Goal: Transaction & Acquisition: Obtain resource

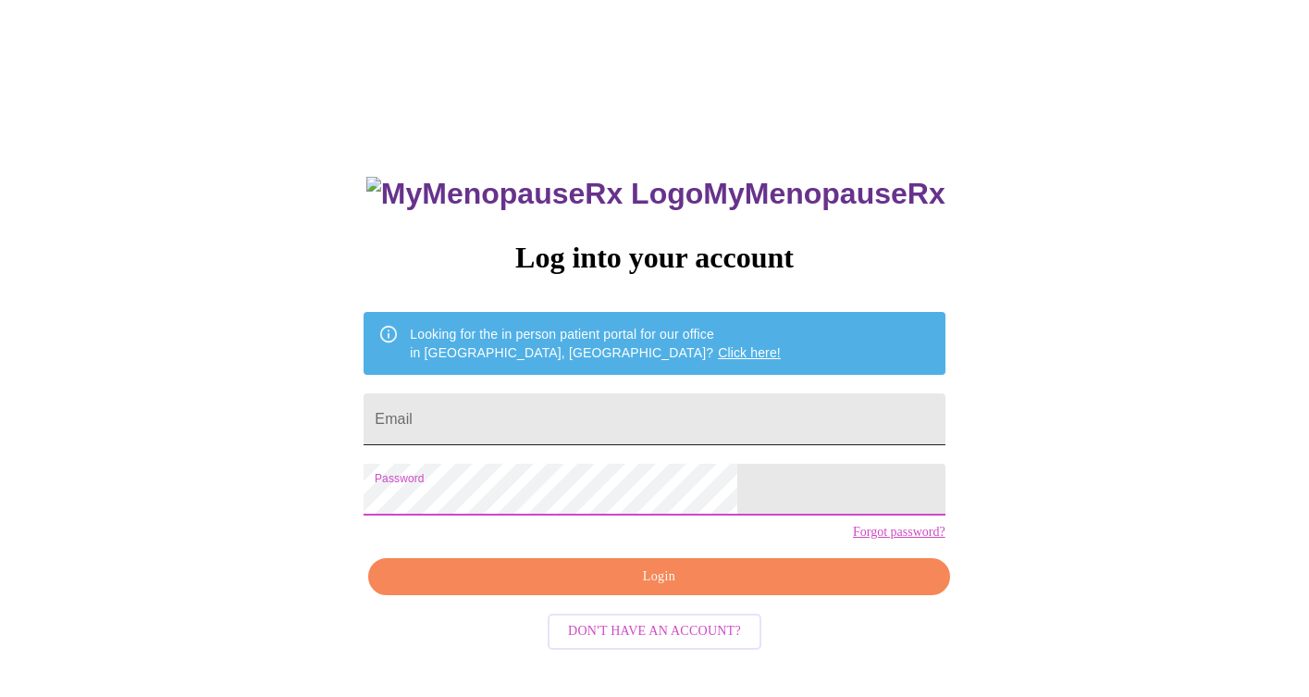
click at [527, 410] on input "Email" at bounding box center [654, 419] width 581 height 52
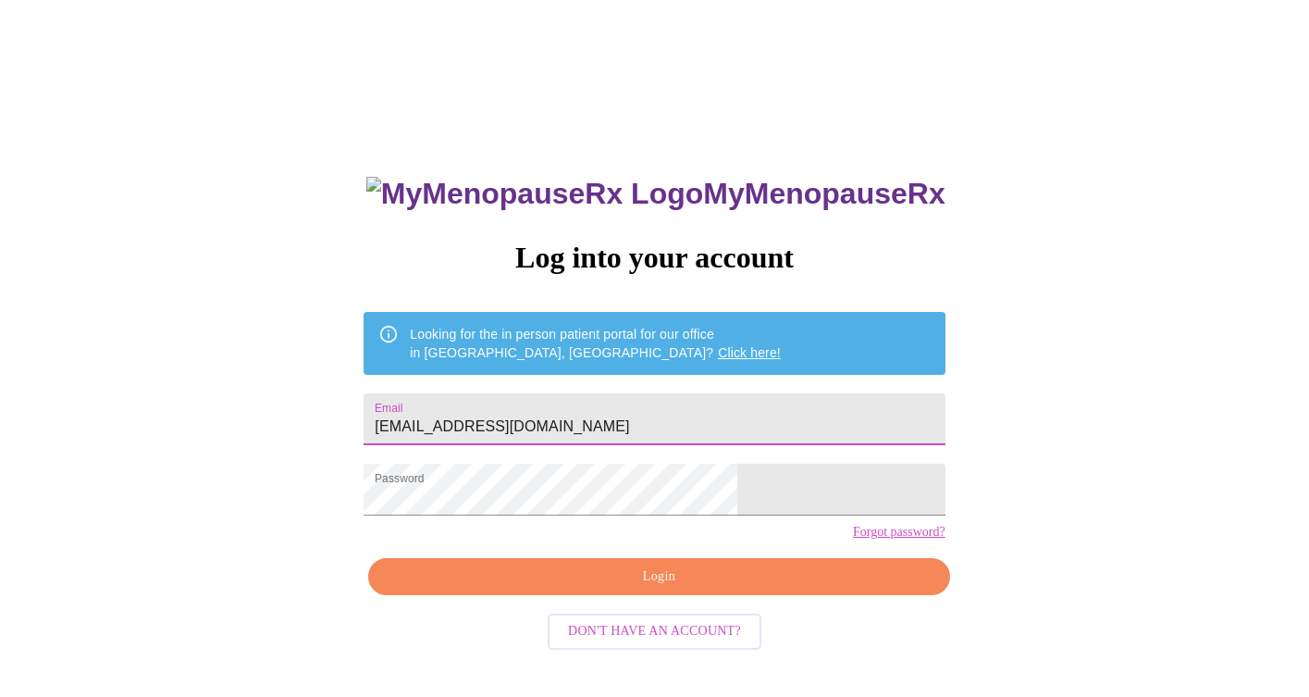
type input "[EMAIL_ADDRESS][DOMAIN_NAME]"
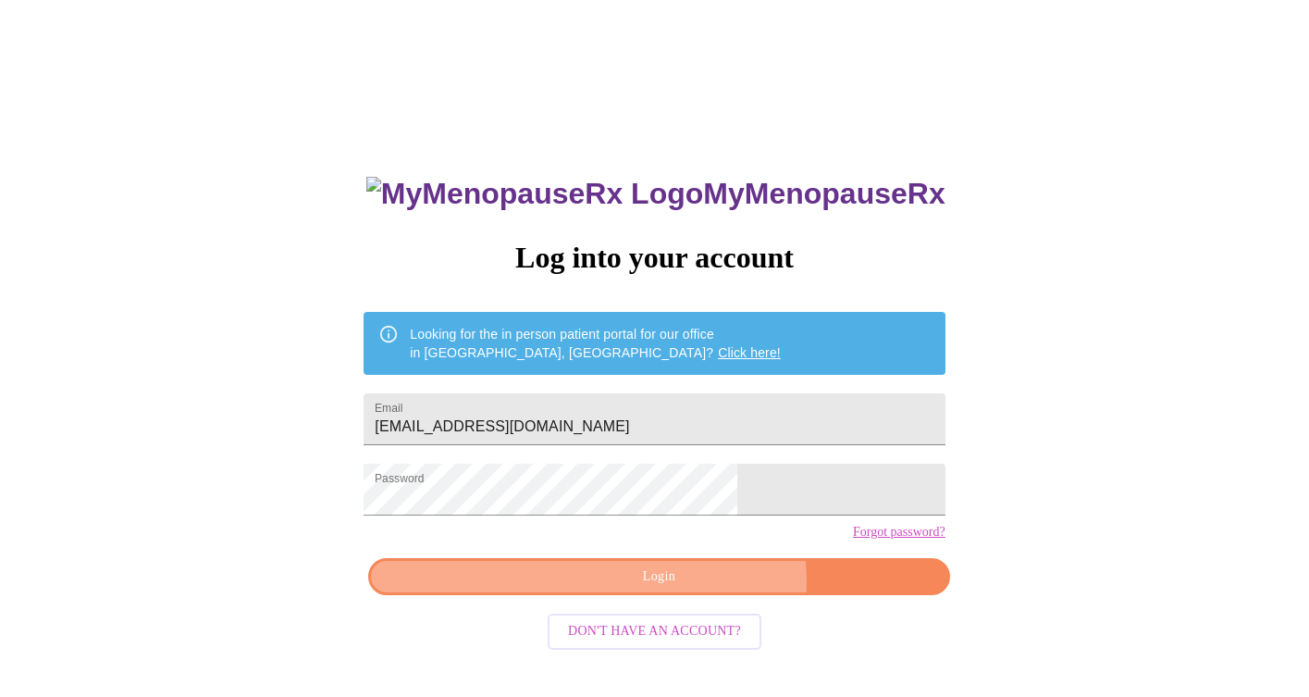
click at [692, 588] on span "Login" at bounding box center [659, 576] width 539 height 23
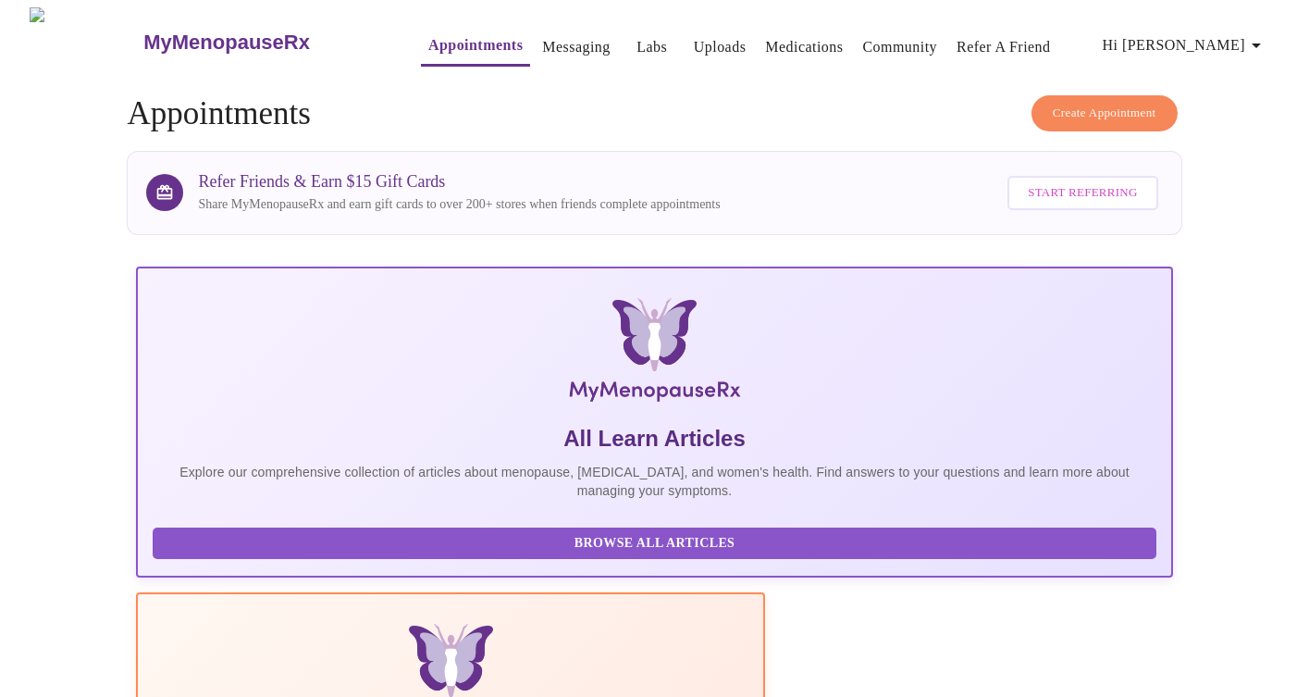
click at [564, 35] on link "Messaging" at bounding box center [576, 47] width 68 height 26
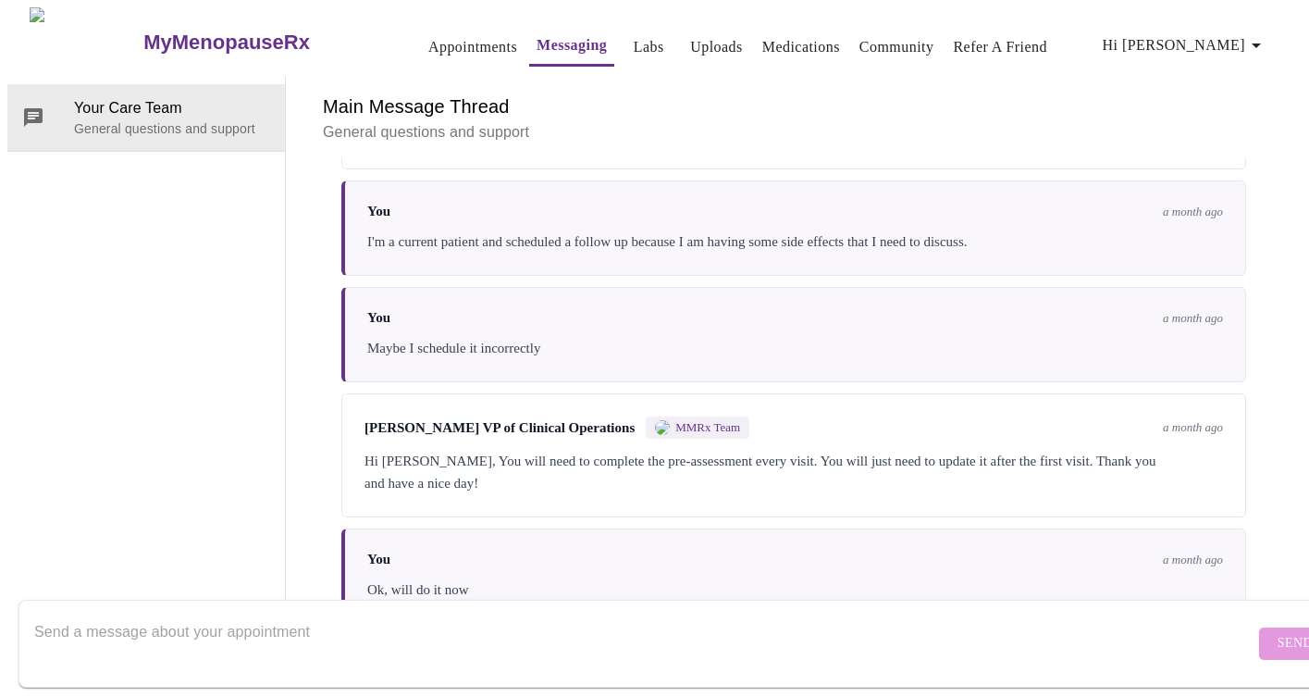
scroll to position [1887, 0]
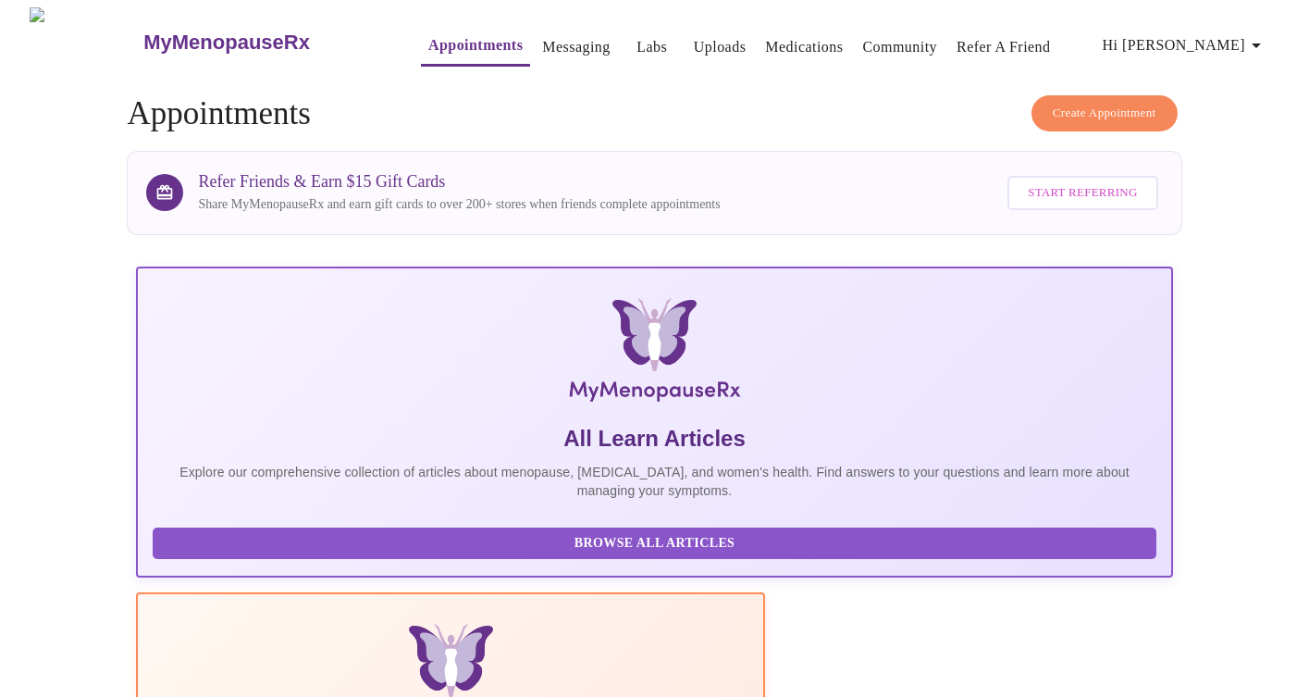
click at [637, 36] on link "Labs" at bounding box center [652, 47] width 31 height 26
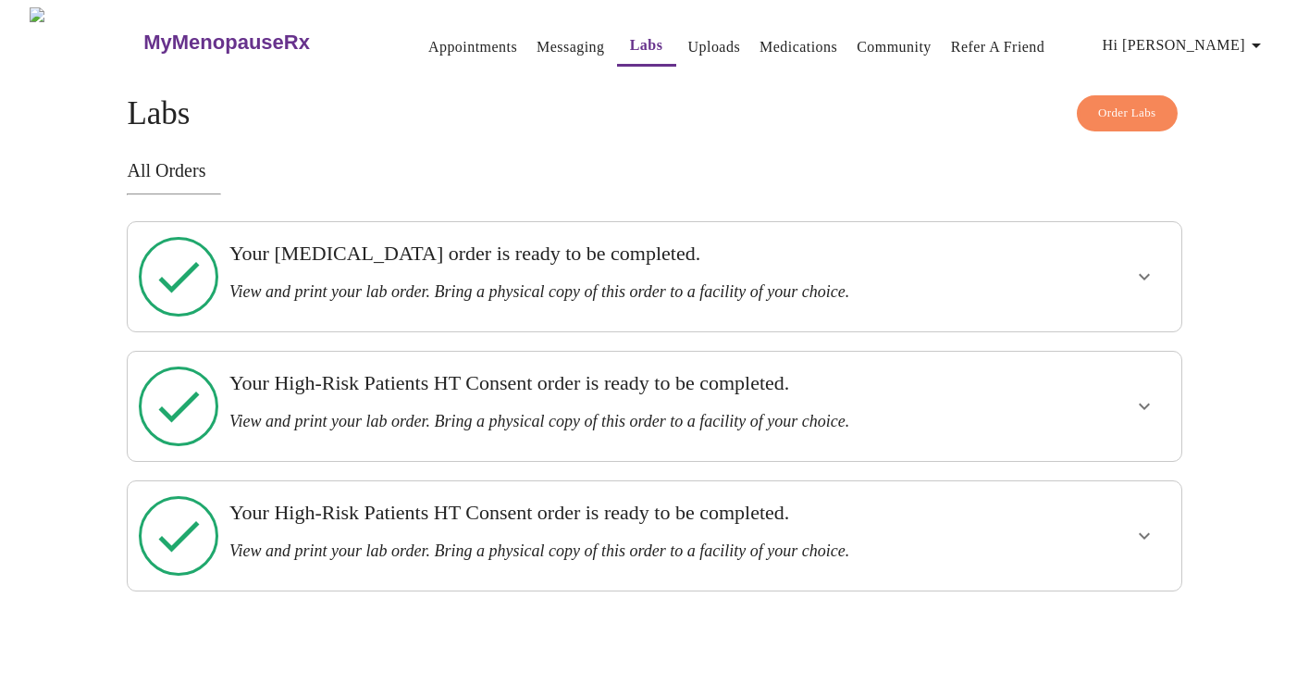
click at [645, 282] on h3 "View and print your lab order. Bring a physical copy of this order to a facilit…" at bounding box center [603, 291] width 749 height 19
click at [1151, 270] on icon "show more" at bounding box center [1144, 277] width 22 height 22
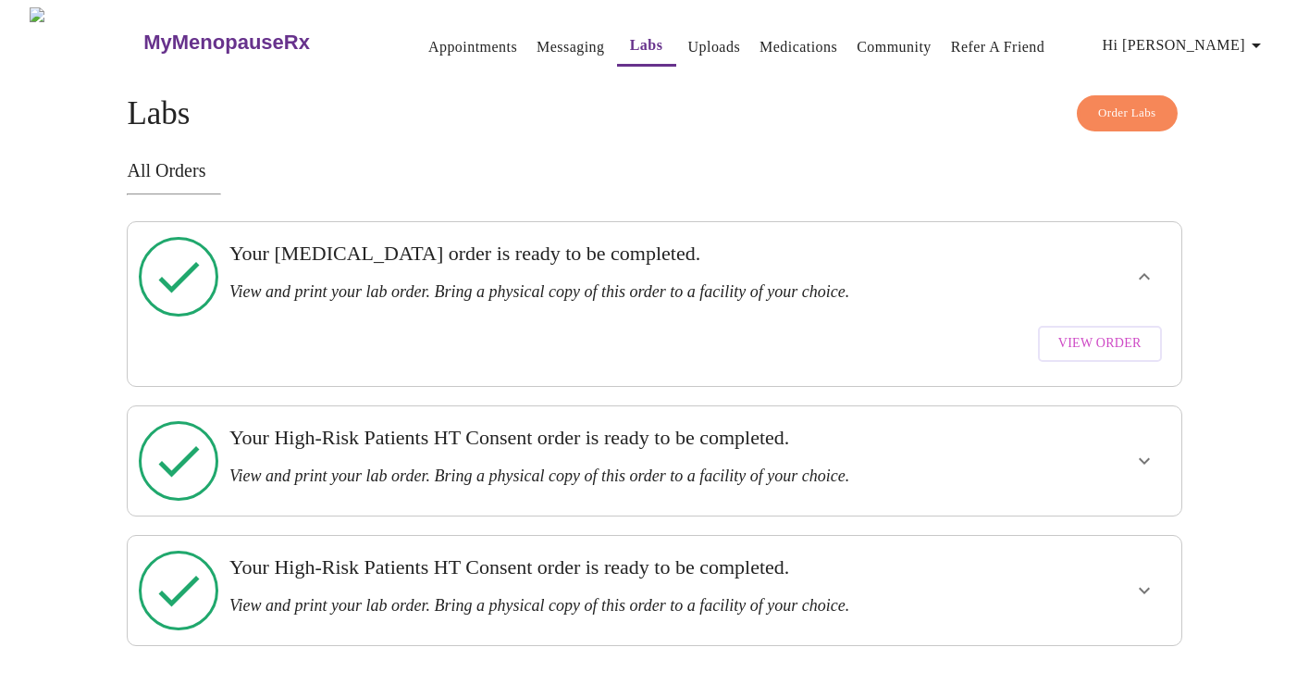
click at [1113, 332] on span "View Order" at bounding box center [1100, 343] width 83 height 23
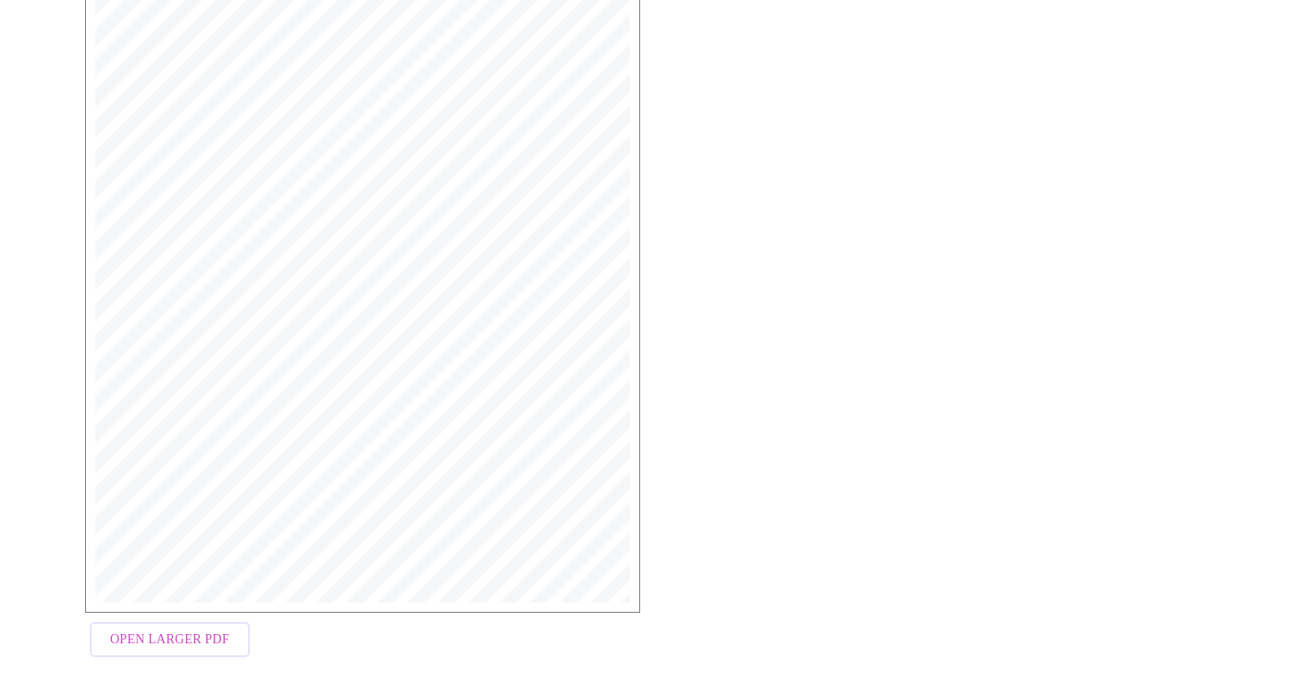
scroll to position [446, 0]
click at [121, 631] on span "Open Larger PDF" at bounding box center [169, 640] width 119 height 23
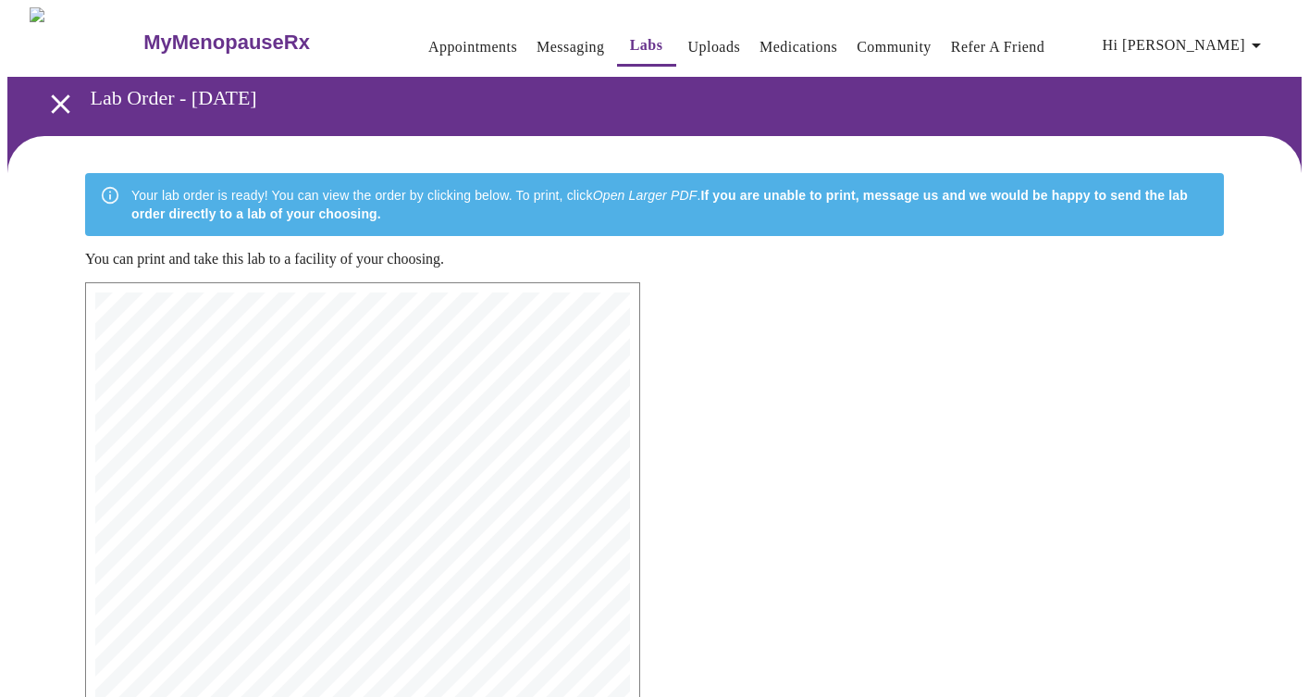
scroll to position [0, 0]
